Goal: Information Seeking & Learning: Find specific fact

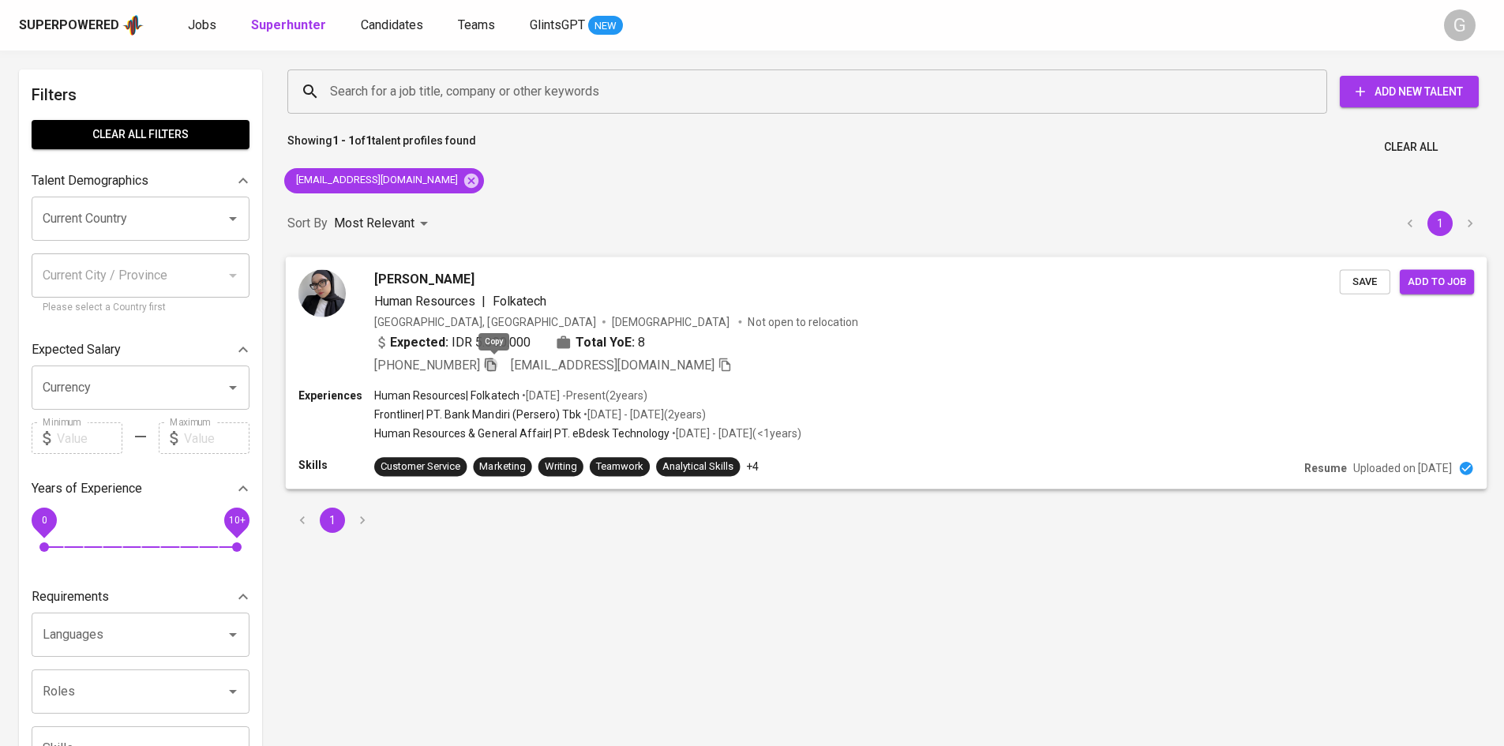
click at [495, 366] on icon "button" at bounding box center [490, 364] width 14 height 14
click at [999, 295] on div "Human Resources | Folkatech" at bounding box center [857, 300] width 966 height 19
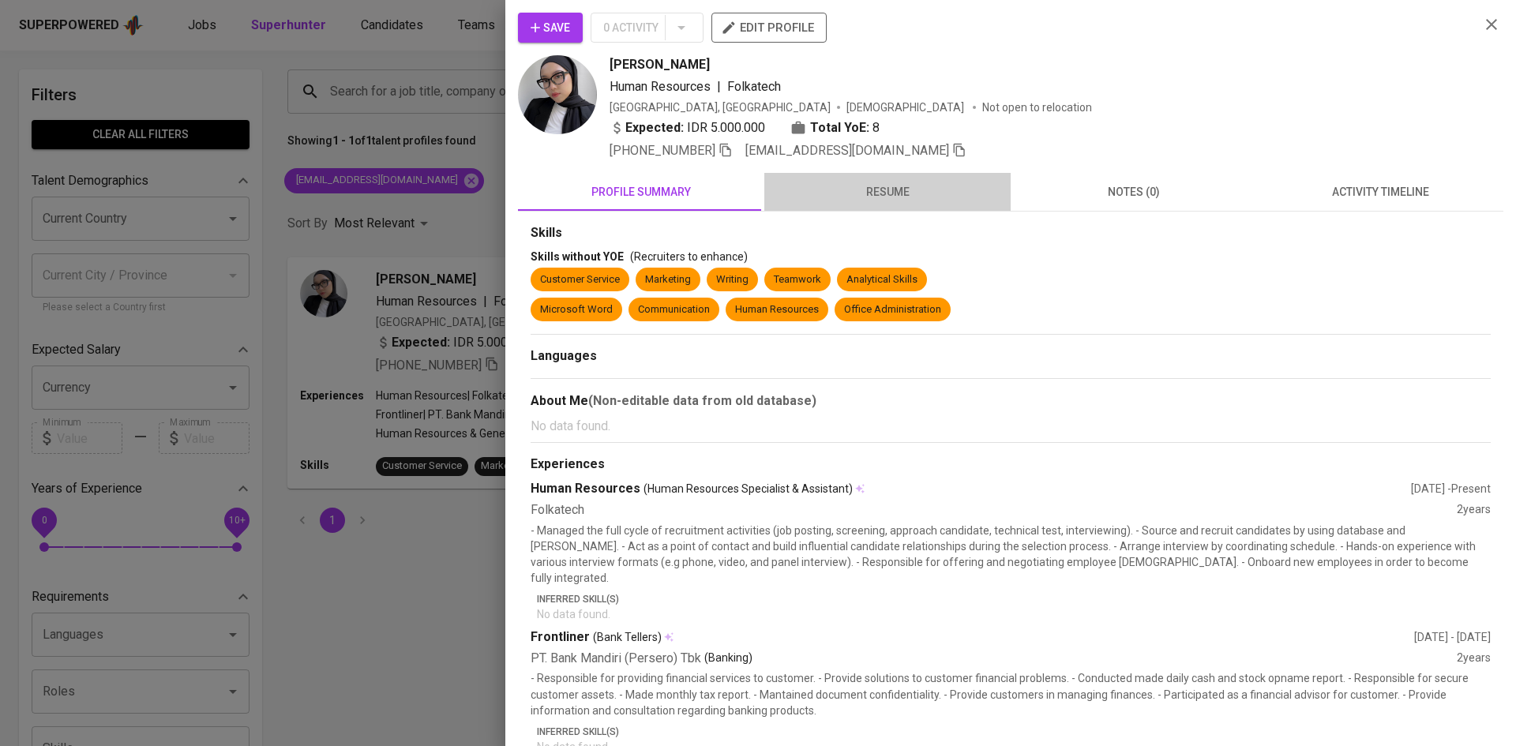
click at [921, 197] on span "resume" at bounding box center [887, 192] width 227 height 20
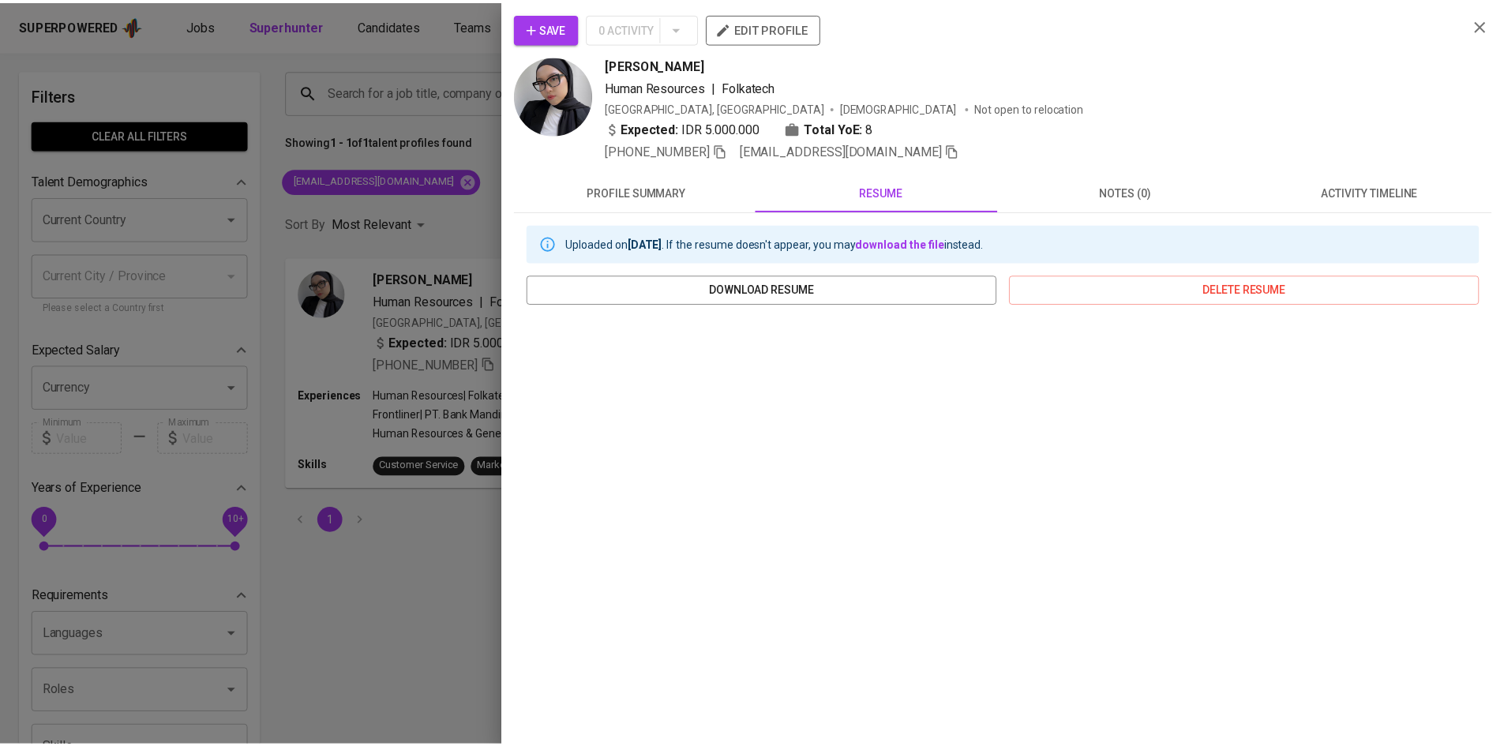
scroll to position [69, 0]
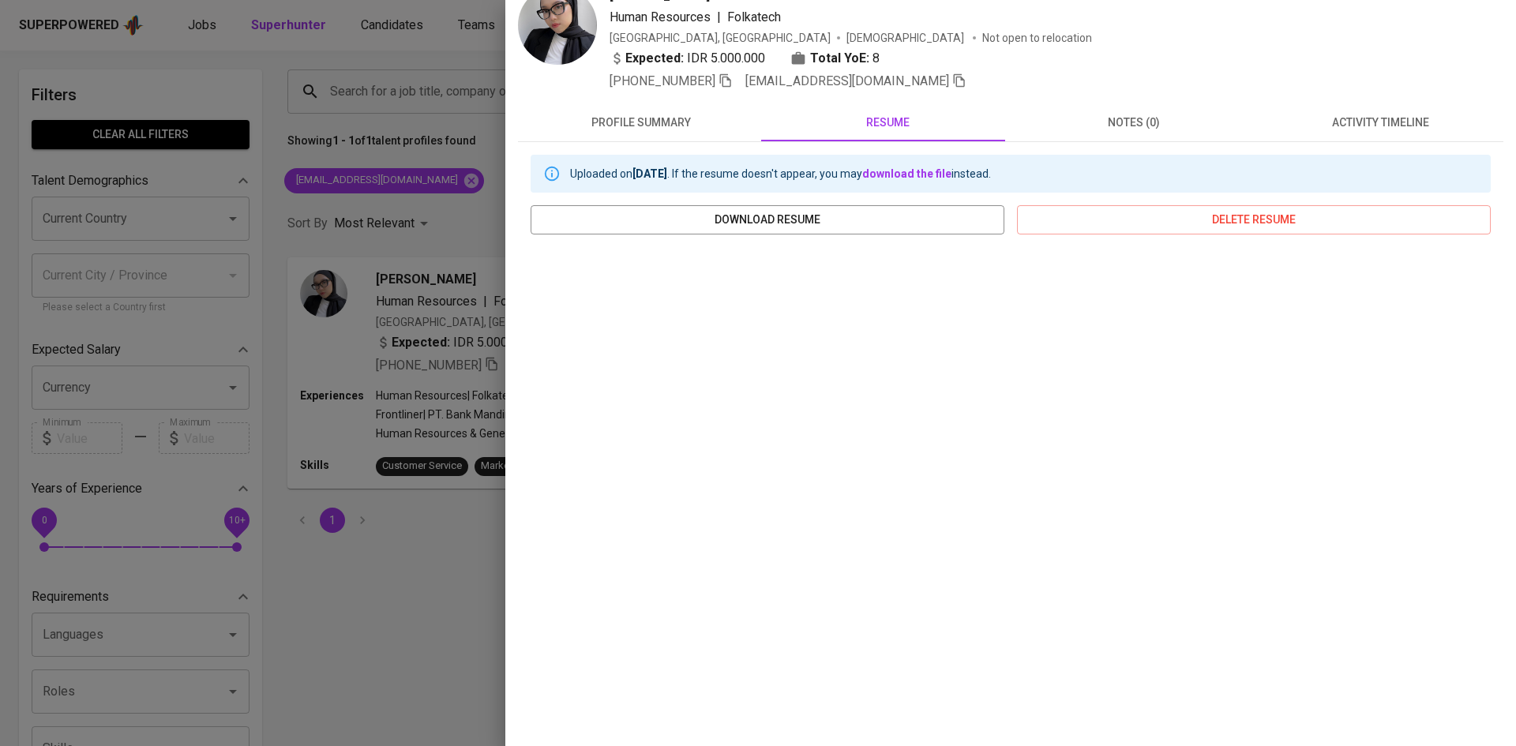
click at [466, 581] on div at bounding box center [758, 373] width 1516 height 746
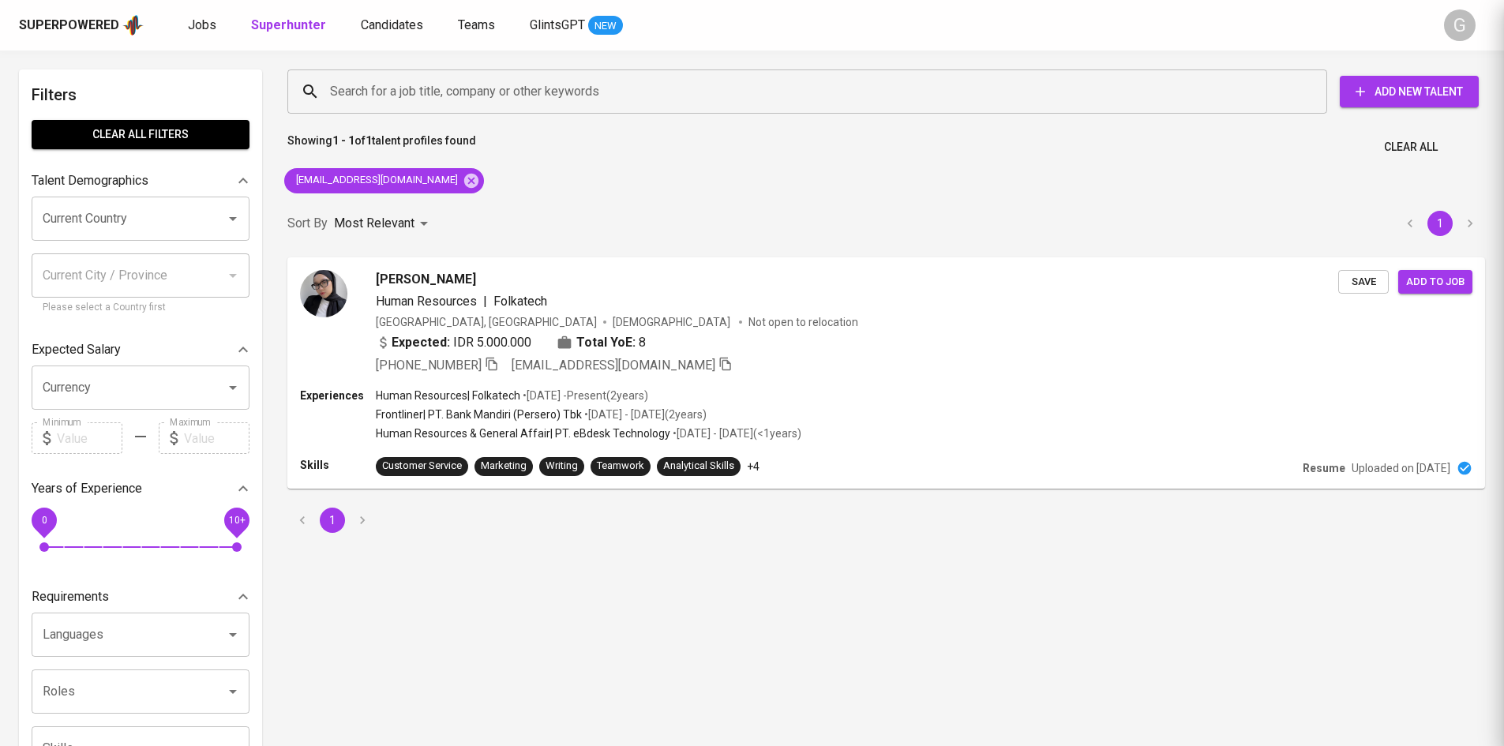
scroll to position [0, 0]
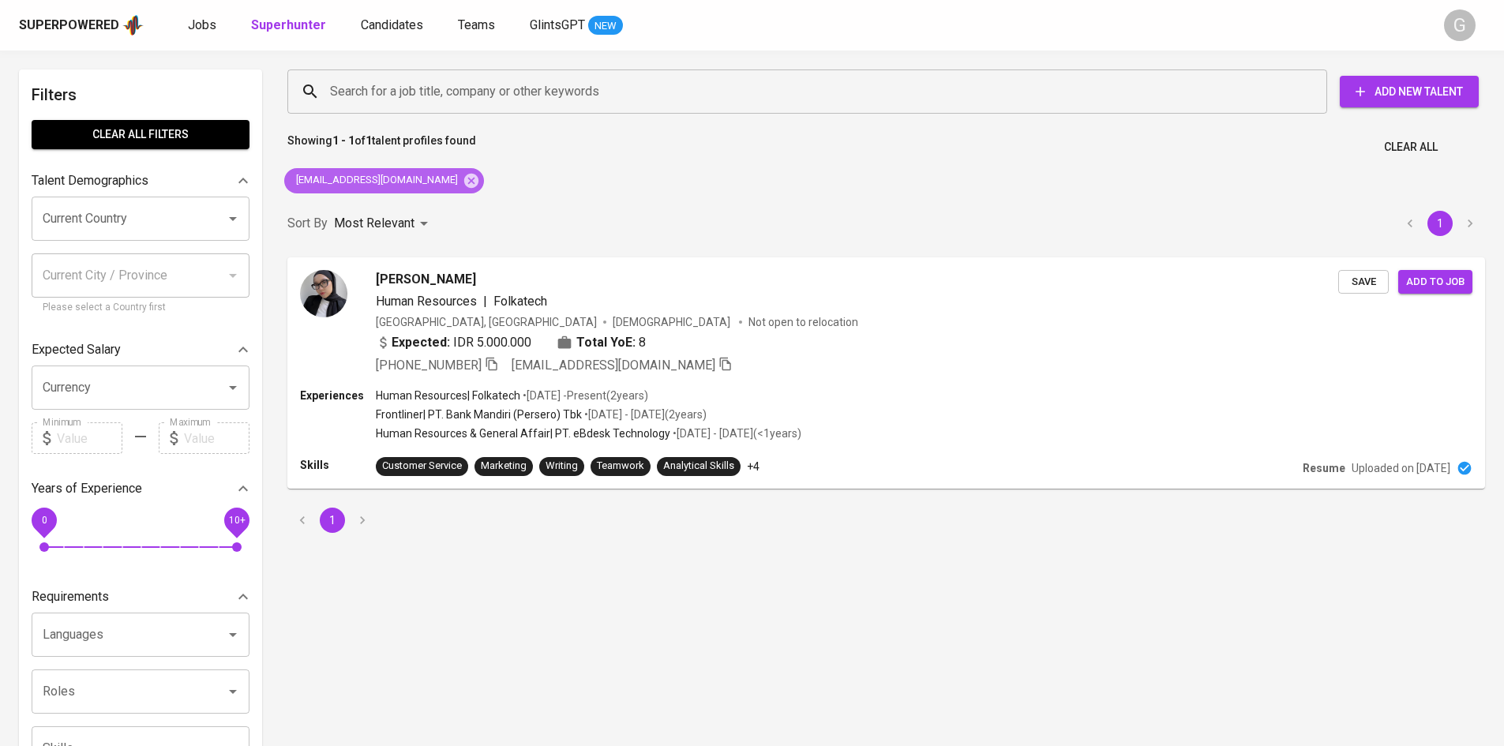
drag, startPoint x: 406, startPoint y: 178, endPoint x: 392, endPoint y: 114, distance: 65.3
click at [464, 178] on icon at bounding box center [471, 180] width 14 height 14
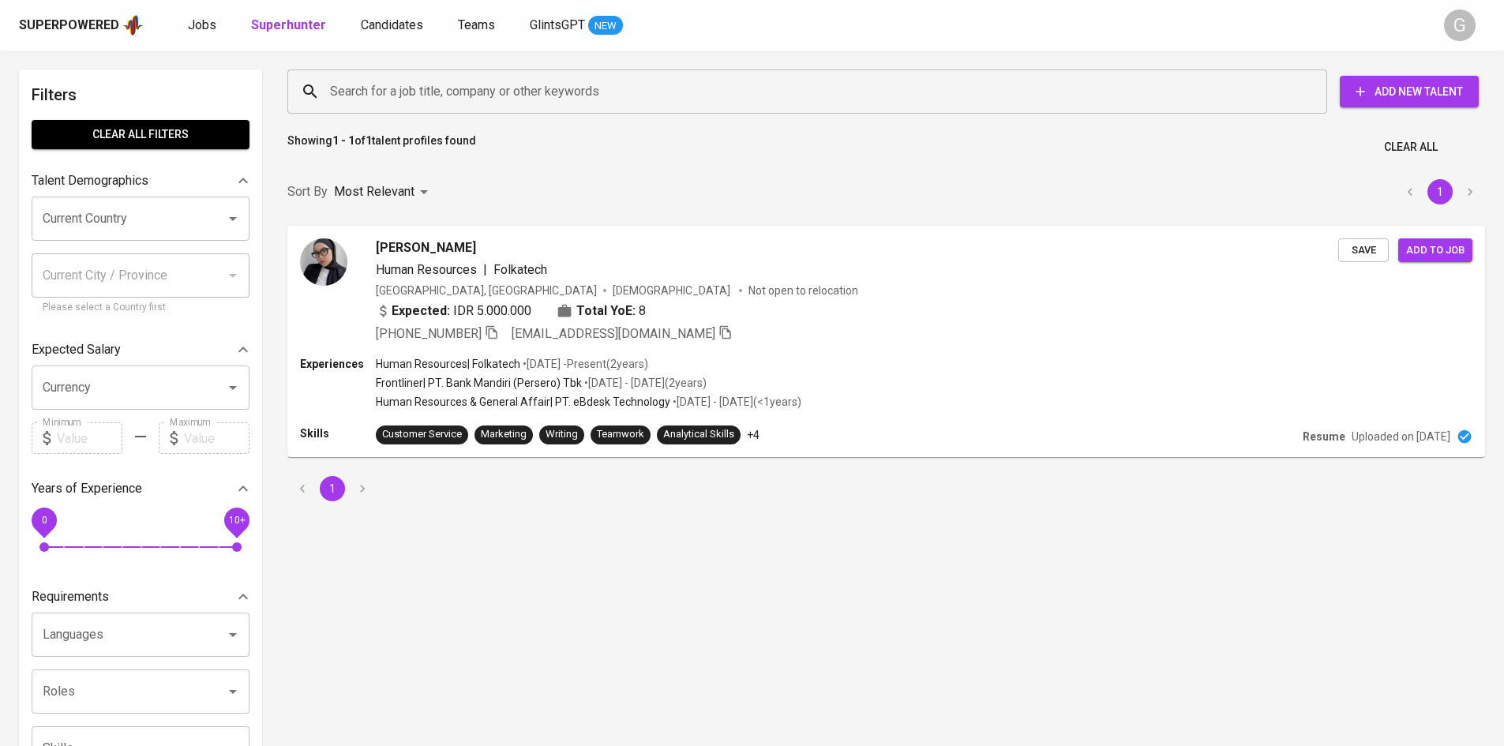
click at [388, 99] on input "Search for a job title, company or other keywords" at bounding box center [811, 92] width 970 height 30
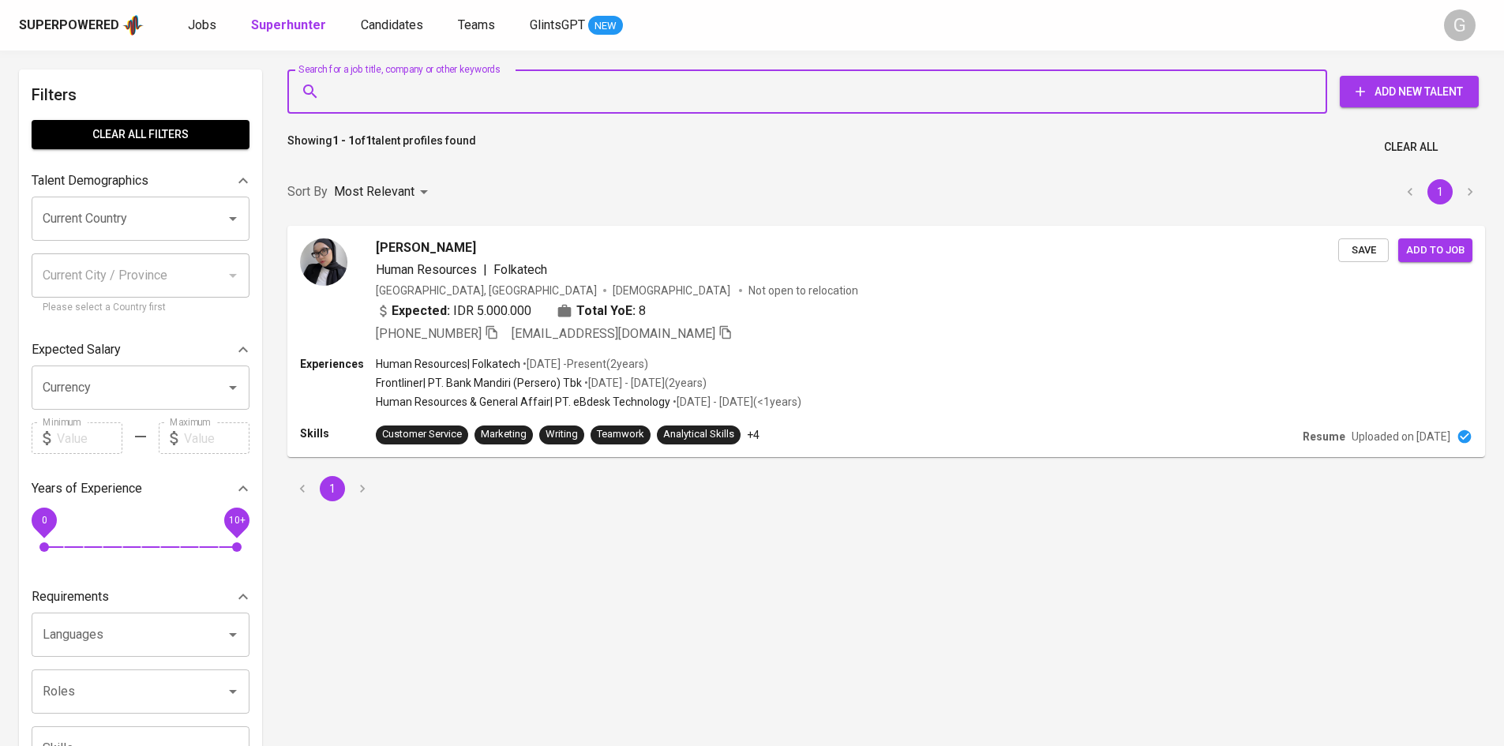
paste input "[EMAIL_ADDRESS][DOMAIN_NAME]"
type input "[EMAIL_ADDRESS][DOMAIN_NAME]"
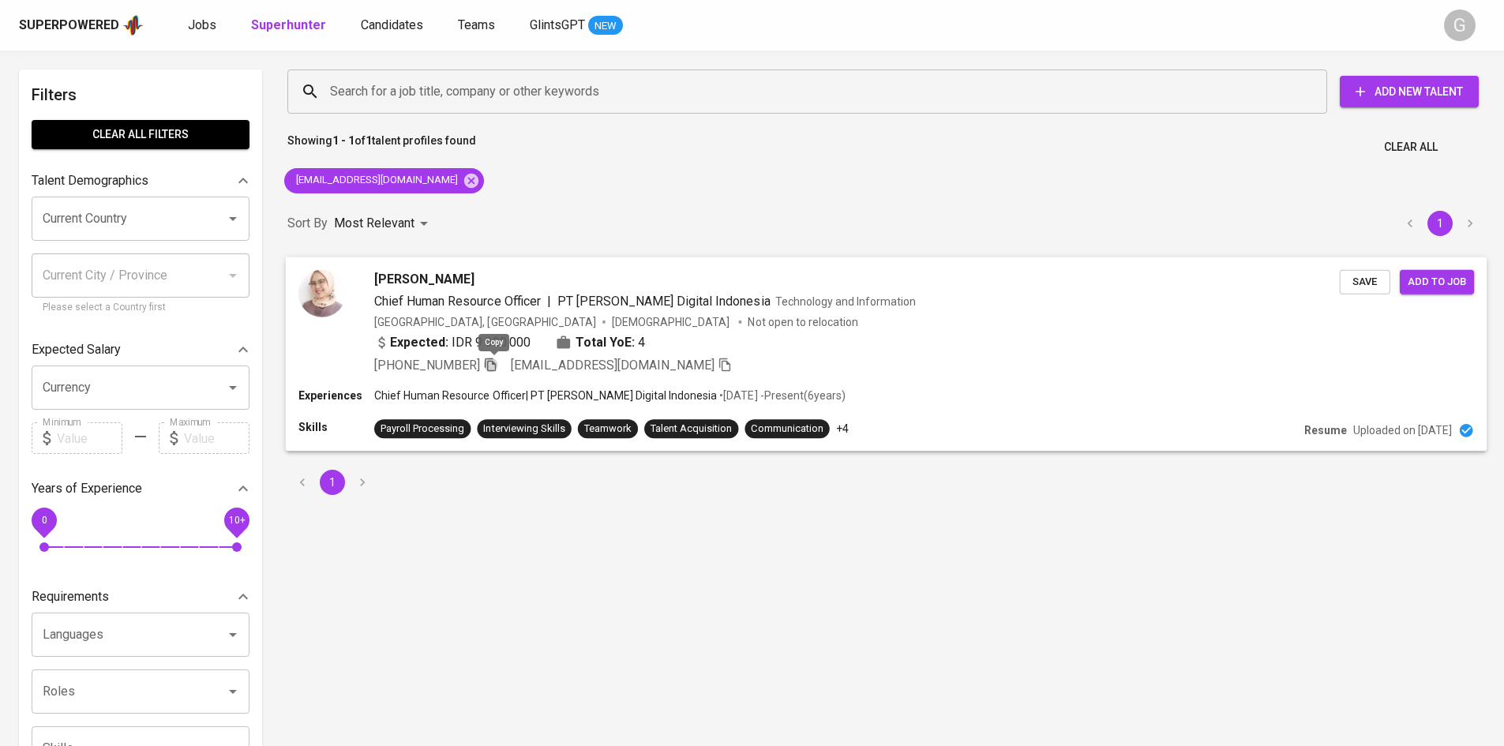
click at [488, 360] on icon "button" at bounding box center [490, 364] width 14 height 14
click at [464, 178] on icon at bounding box center [471, 180] width 14 height 14
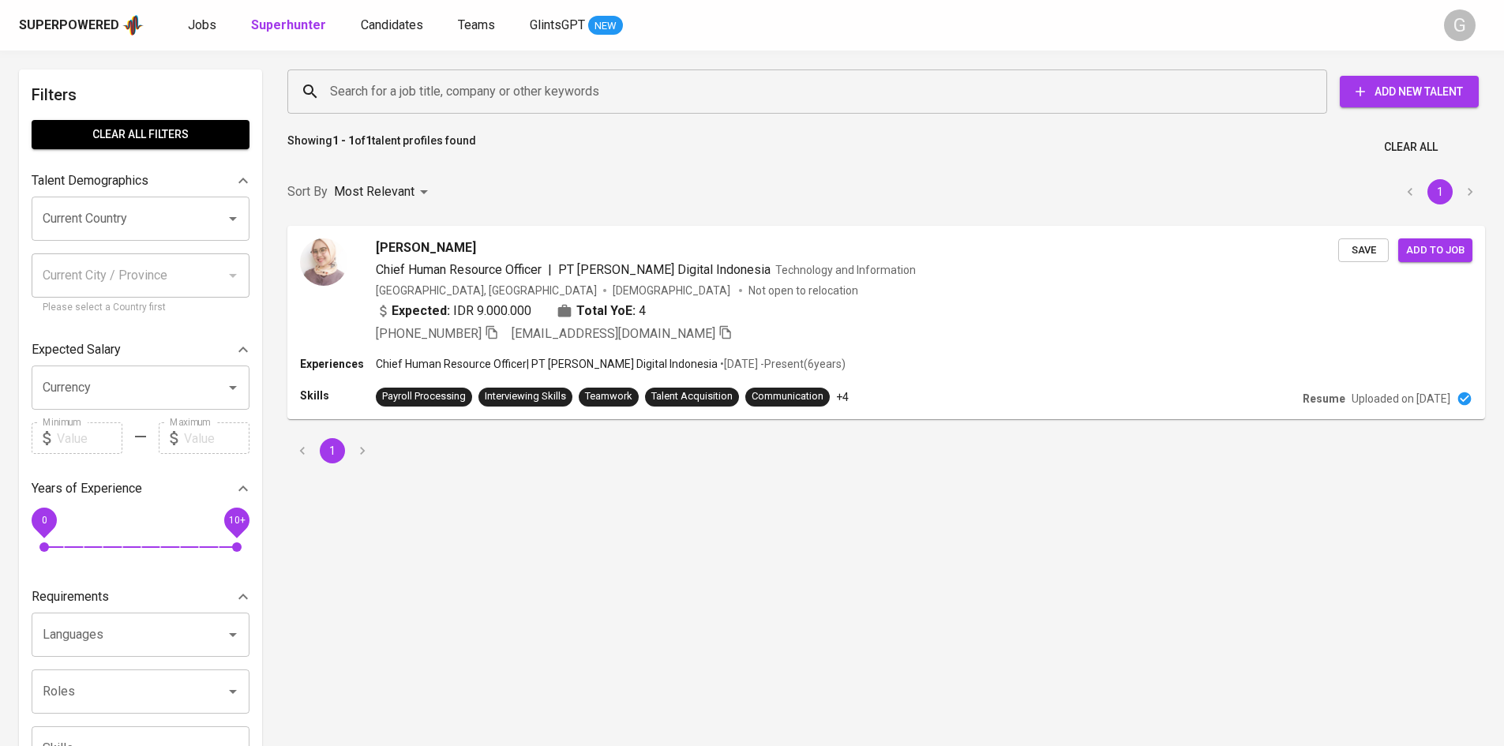
click at [396, 89] on input "Search for a job title, company or other keywords" at bounding box center [811, 92] width 970 height 30
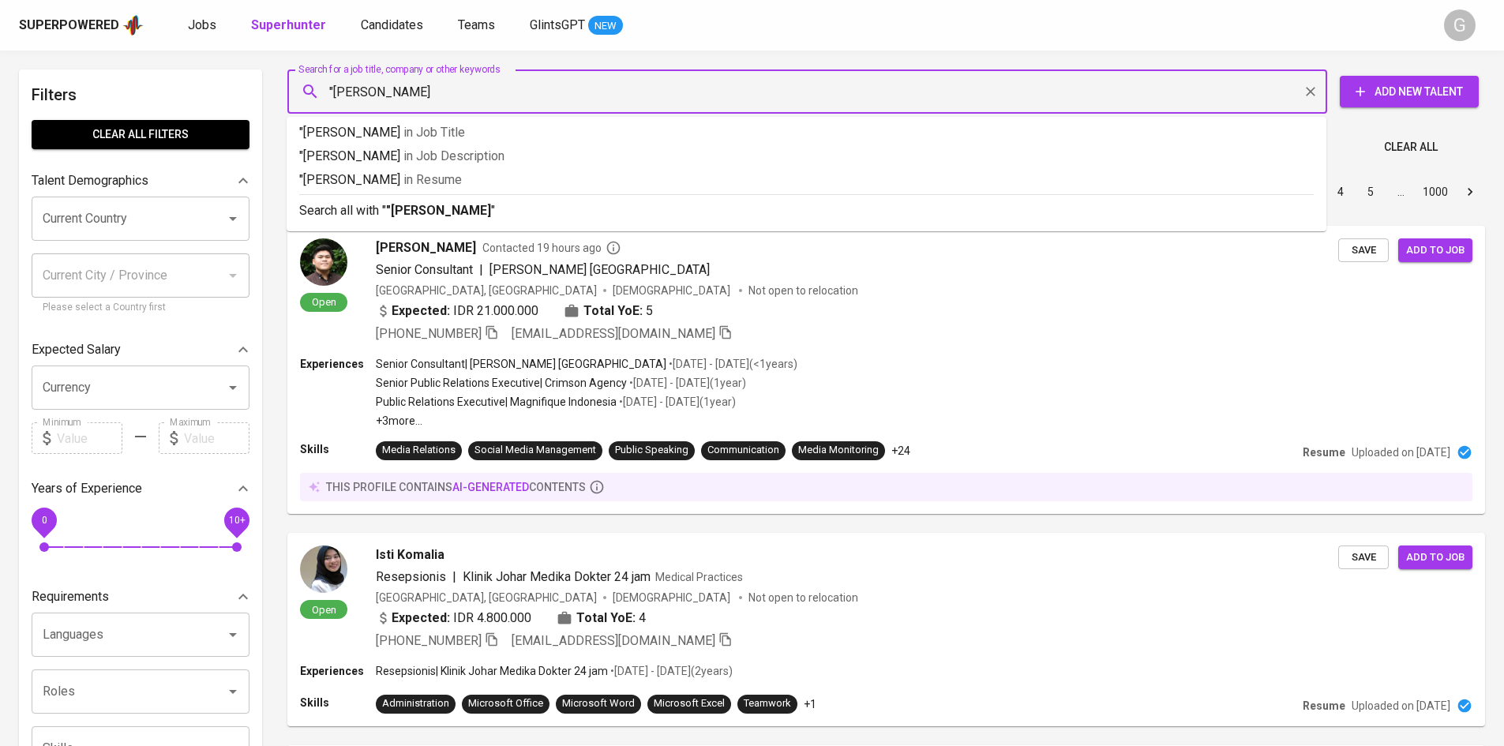
type input ""[PERSON_NAME]""
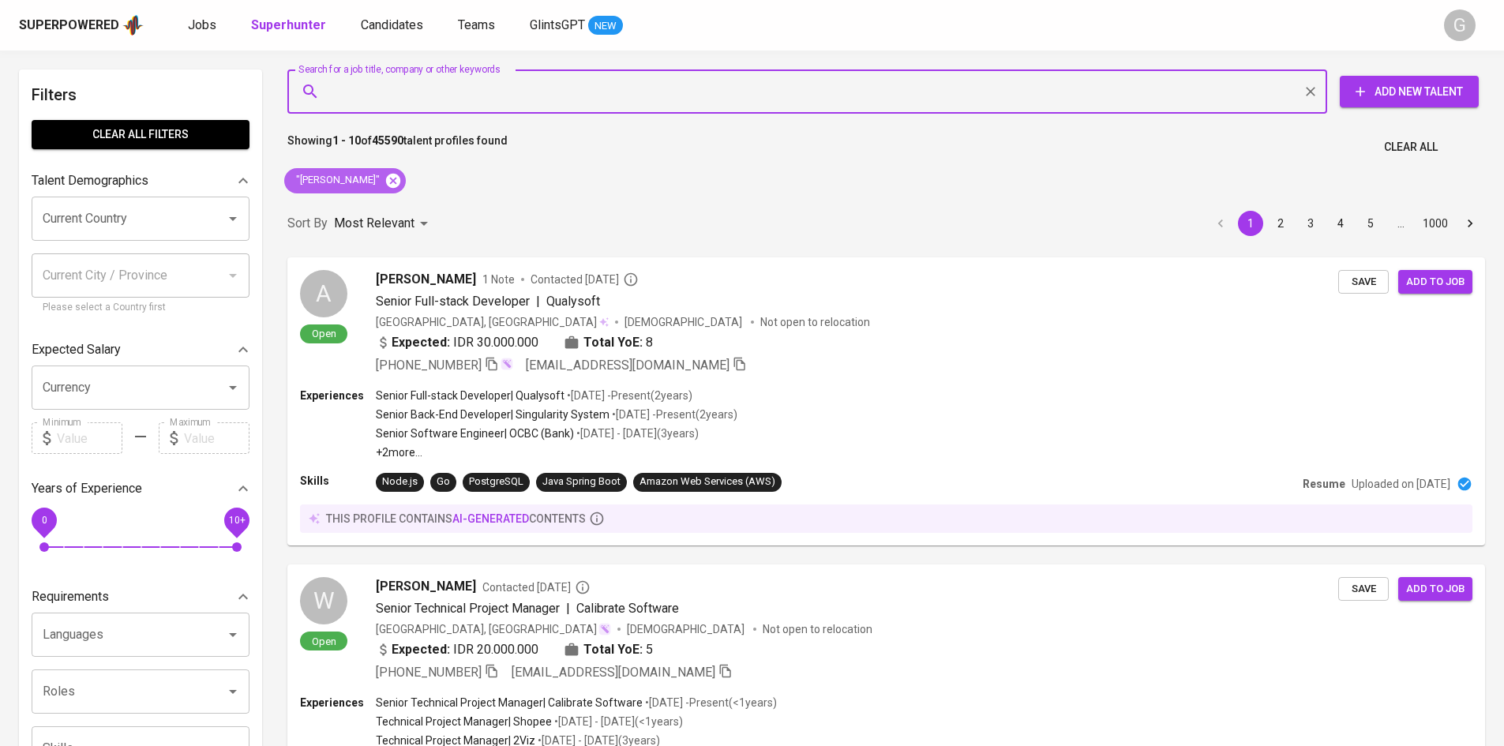
click at [384, 180] on icon at bounding box center [392, 180] width 17 height 17
click at [391, 92] on input "Search for a job title, company or other keywords" at bounding box center [811, 92] width 970 height 30
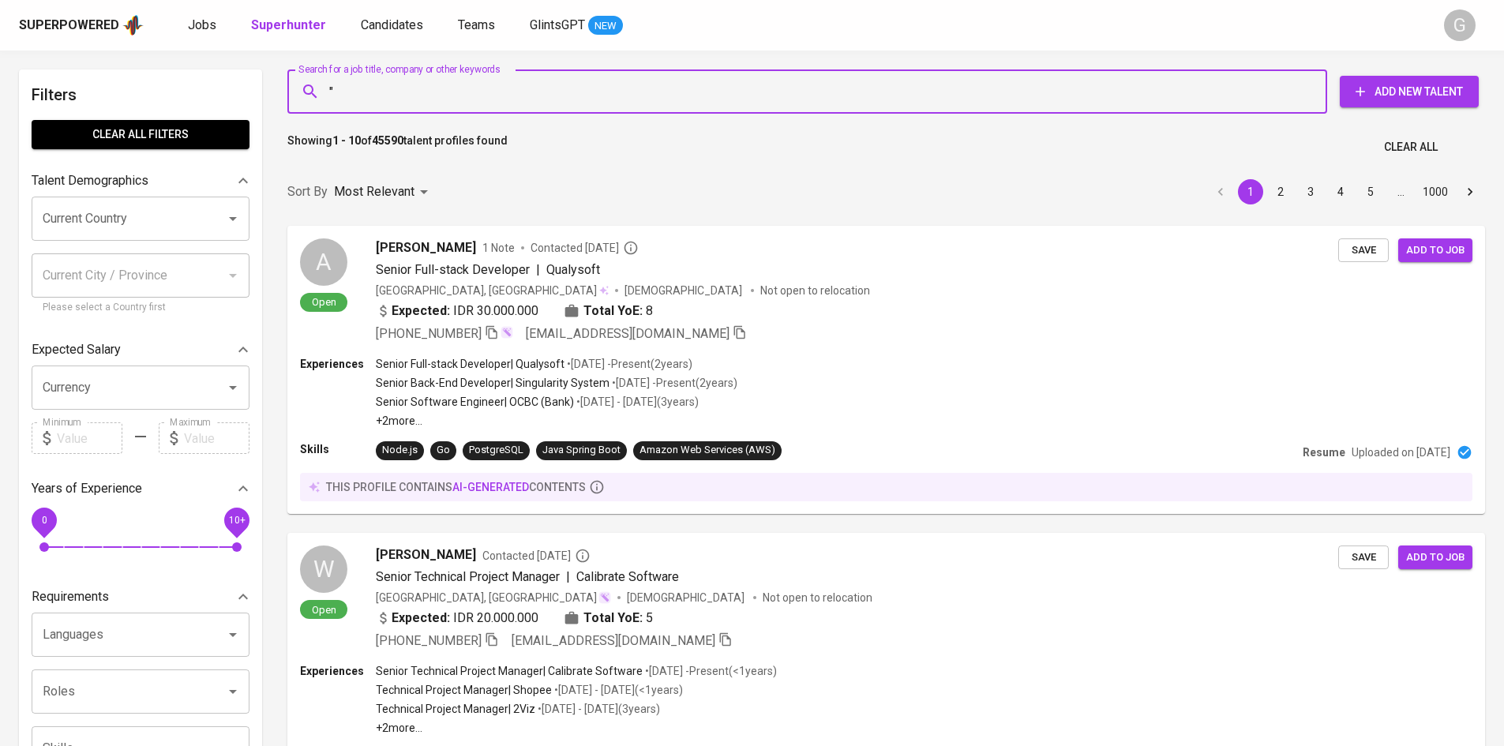
paste input "[PERSON_NAME]"
type input ""[PERSON_NAME]""
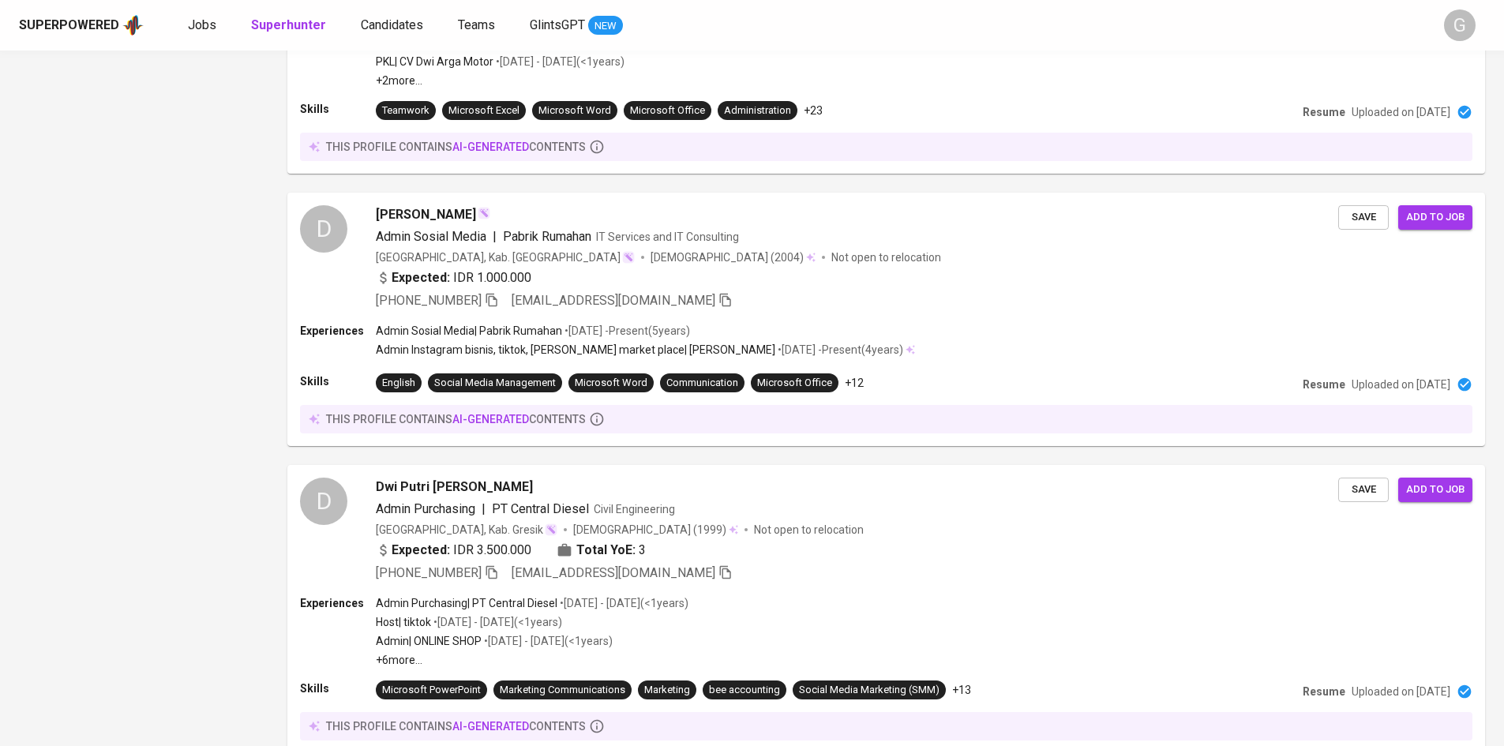
scroll to position [1601, 0]
